Goal: Task Accomplishment & Management: Use online tool/utility

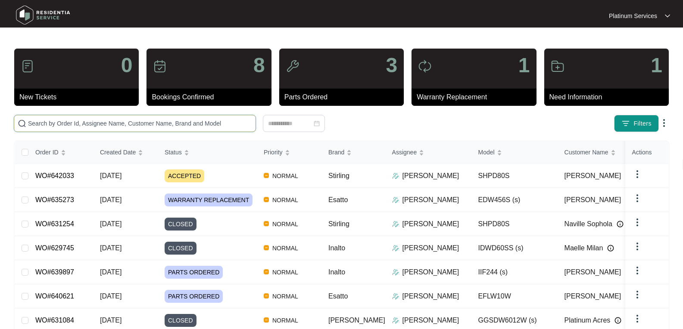
click at [65, 121] on input "text" at bounding box center [140, 123] width 224 height 9
paste input "640744"
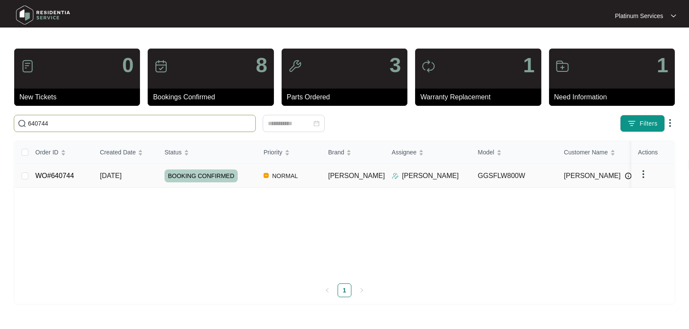
type input "640744"
click at [64, 176] on link "WO#640744" at bounding box center [54, 175] width 39 height 7
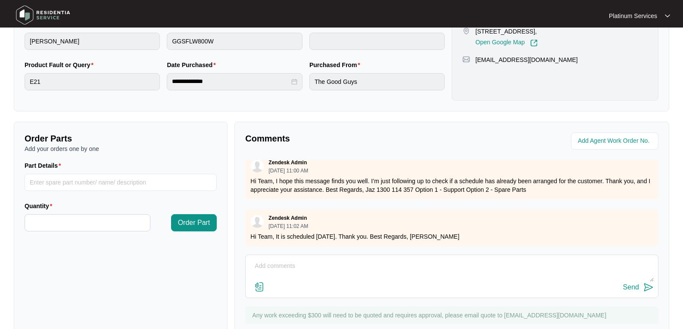
scroll to position [242, 0]
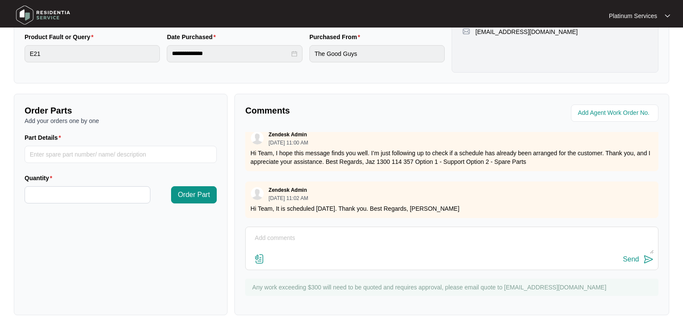
click at [261, 239] on textarea at bounding box center [452, 243] width 404 height 22
paste textarea "PCB - SP21751 Pump - SP10324"
click at [324, 242] on textarea "Hi Team, May we order these parts ; PCB - SP21751 Pump - SP10324" at bounding box center [452, 243] width 404 height 22
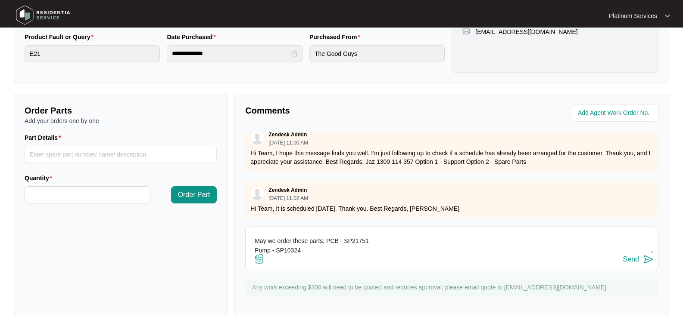
click at [322, 249] on textarea "Hi Team, May we order these parts; PCB - SP21751 Pump - SP10324" at bounding box center [452, 243] width 404 height 22
click at [255, 250] on textarea "Hi Team, May we order these parts; PCB - SP21751 Pump - SP10324" at bounding box center [452, 243] width 404 height 22
click at [444, 248] on textarea "Hi Team, May we order these parts; PCB - SP21751 and Pump - SP10324" at bounding box center [452, 243] width 404 height 22
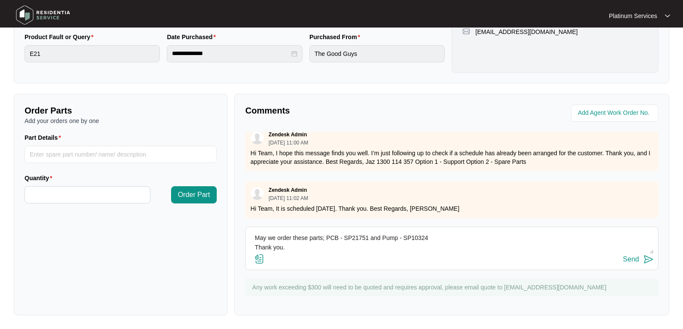
type textarea "Hi Team, May we order these parts; PCB - SP21751 and Pump - SP10324 Thank you."
click at [649, 262] on img at bounding box center [648, 260] width 10 height 10
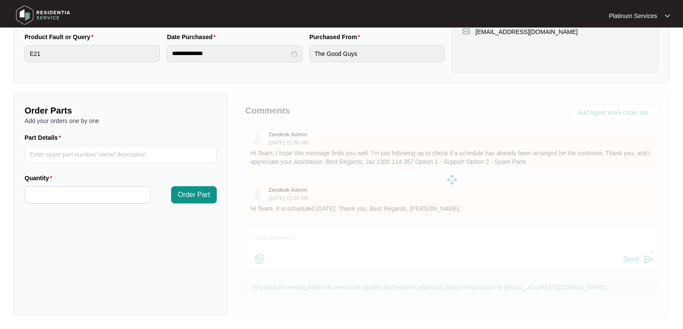
scroll to position [0, 0]
